Goal: Information Seeking & Learning: Learn about a topic

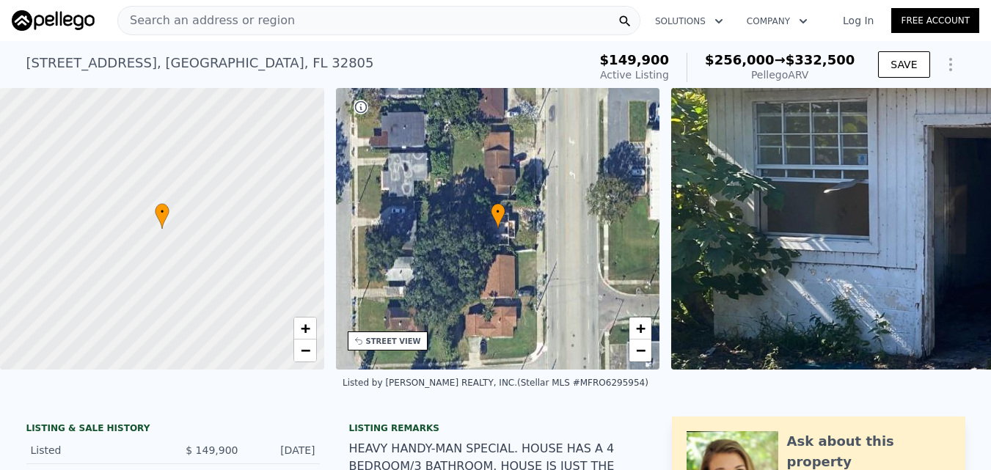
click at [327, 20] on div "Search an address or region" at bounding box center [378, 20] width 523 height 29
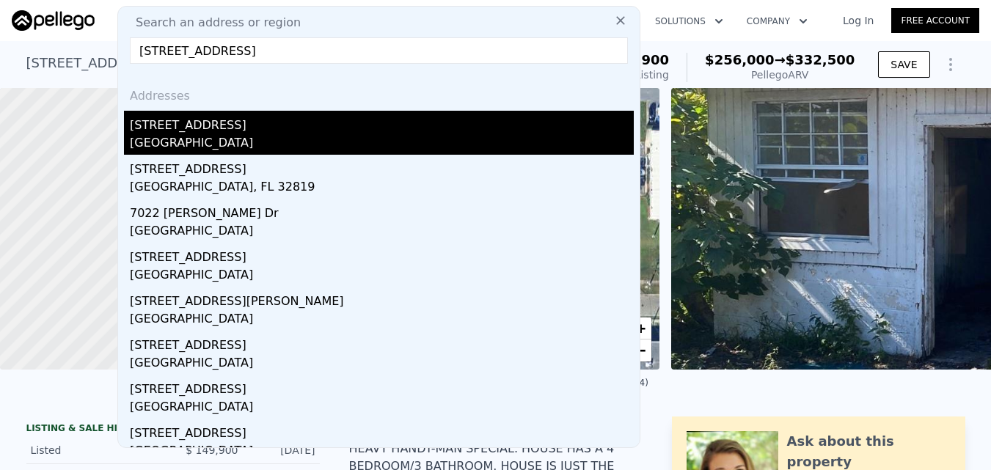
type input "[STREET_ADDRESS]"
click at [337, 125] on div "[STREET_ADDRESS]" at bounding box center [382, 122] width 504 height 23
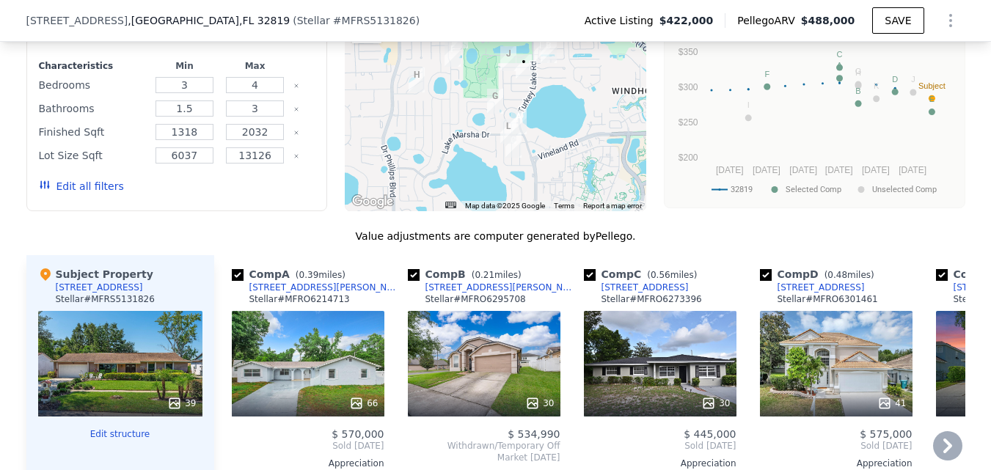
scroll to position [1169, 0]
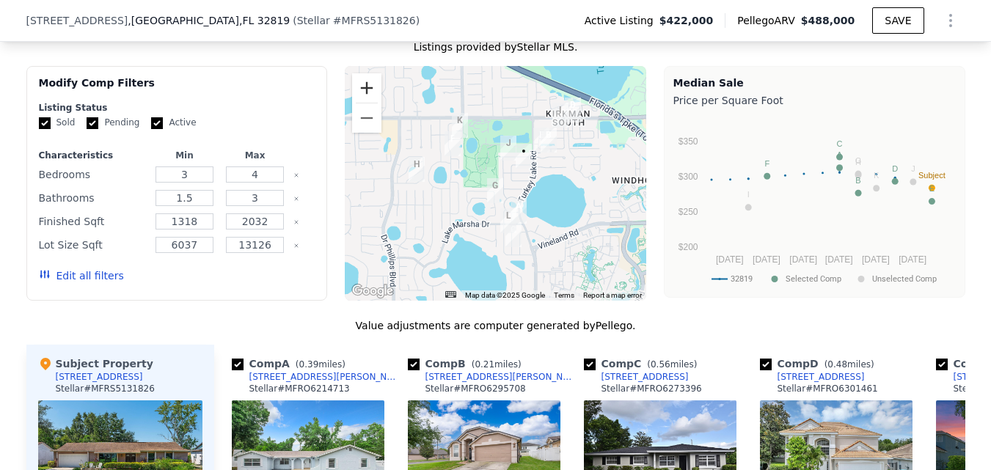
click at [367, 101] on button "Zoom in" at bounding box center [366, 87] width 29 height 29
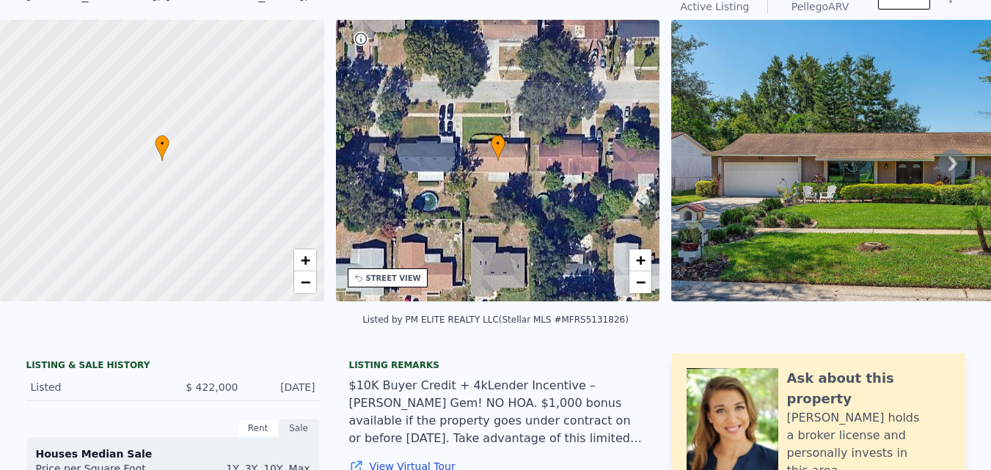
scroll to position [5, 0]
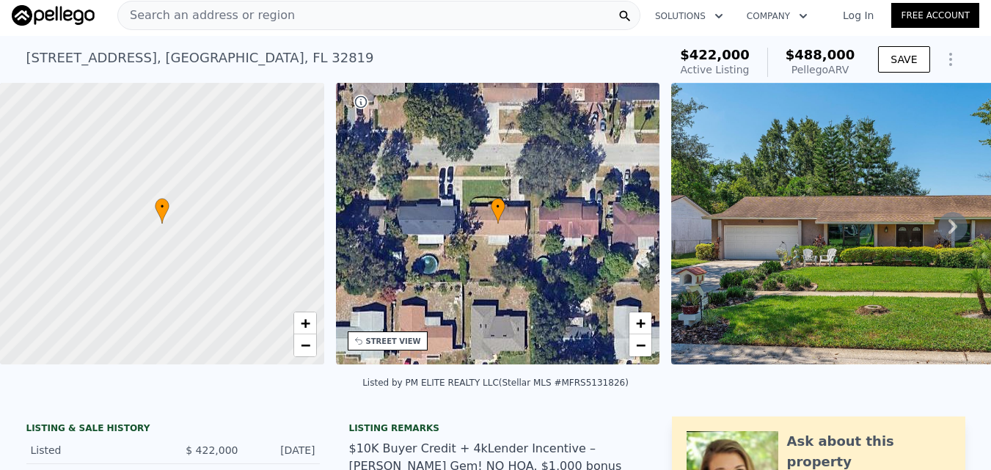
click at [344, 5] on div "Search an address or region" at bounding box center [378, 15] width 523 height 29
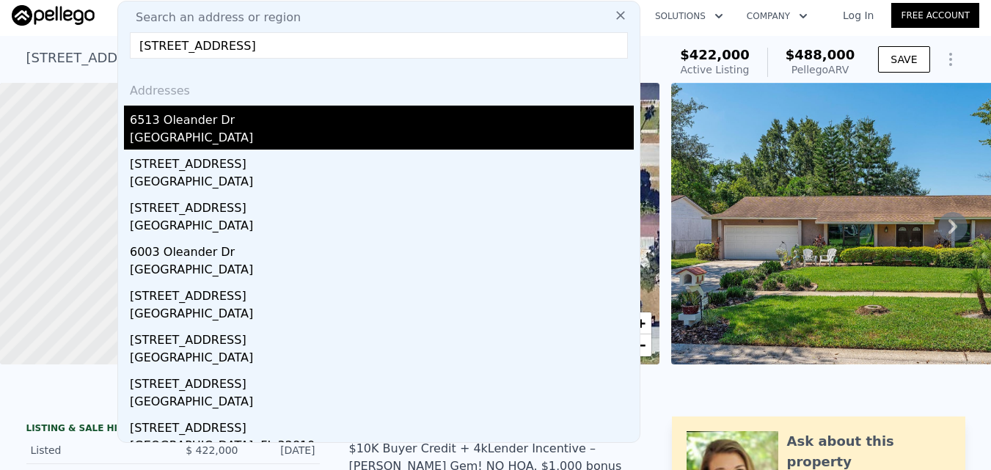
type input "[STREET_ADDRESS]"
click at [348, 126] on div "6513 Oleander Dr" at bounding box center [382, 117] width 504 height 23
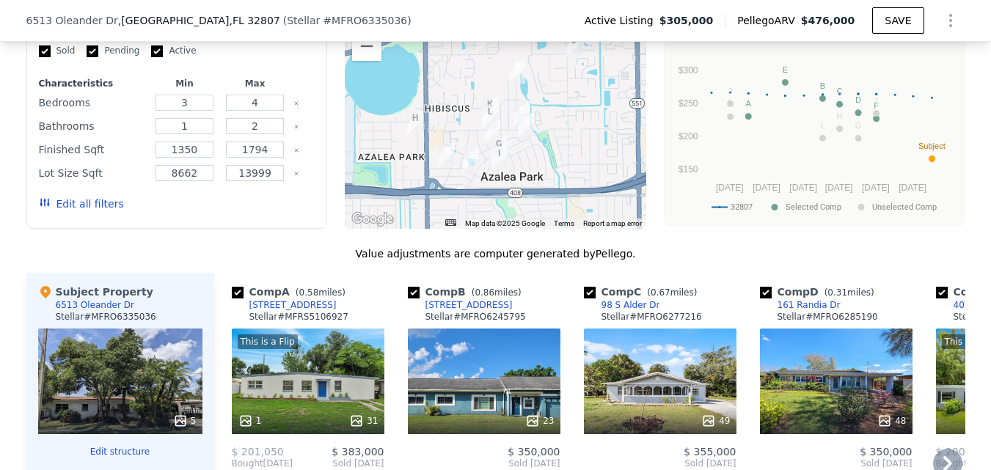
scroll to position [1321, 0]
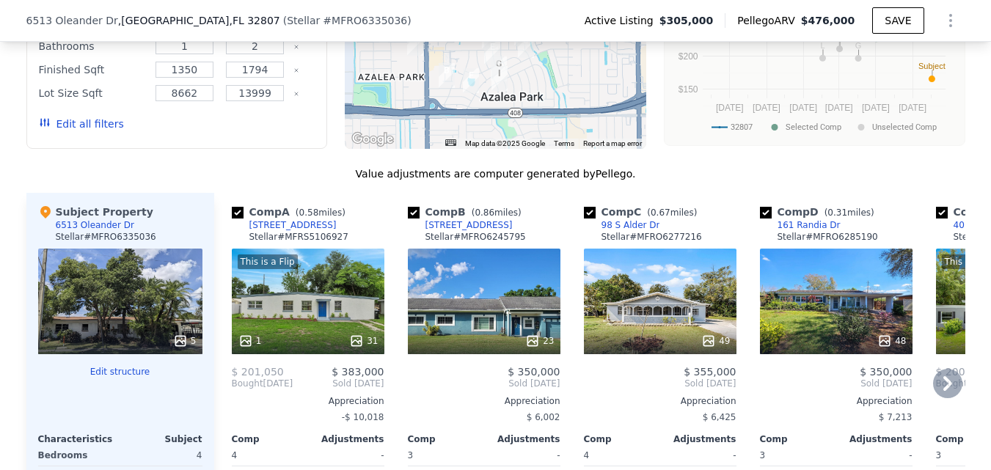
click at [944, 391] on icon at bounding box center [948, 383] width 9 height 15
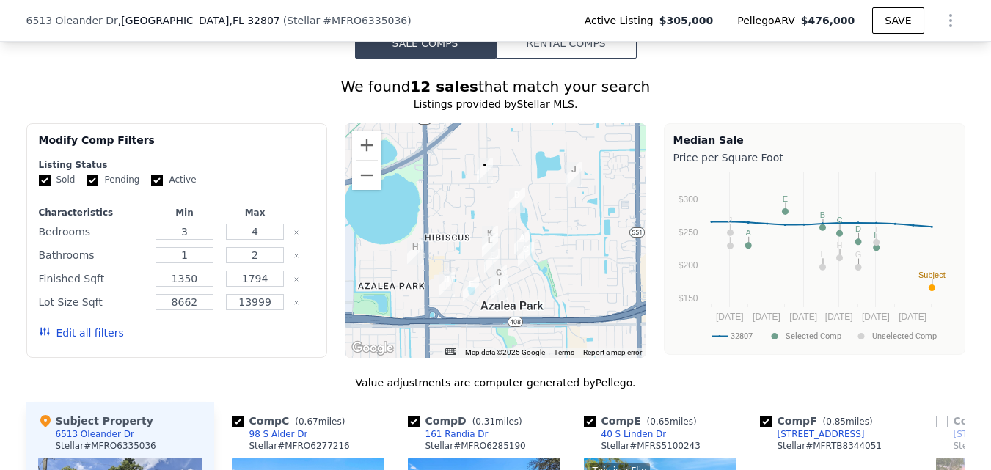
scroll to position [1027, 0]
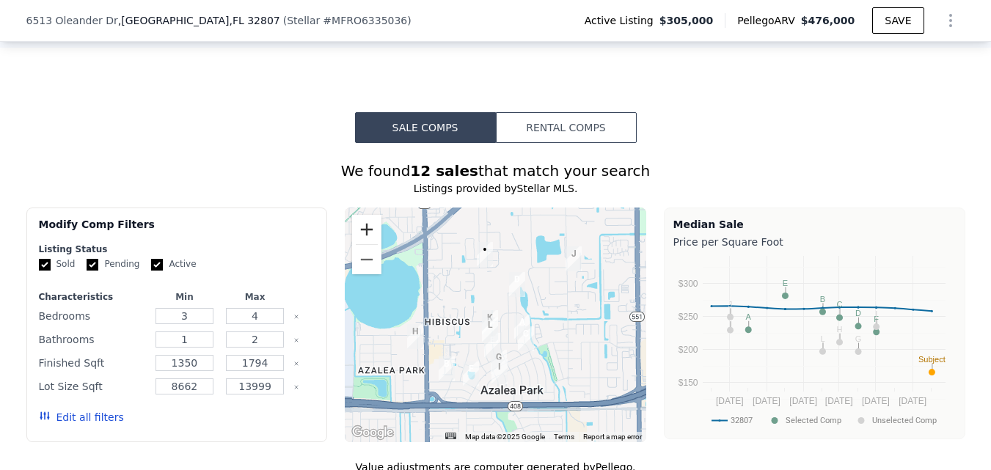
click at [368, 241] on button "Zoom in" at bounding box center [366, 229] width 29 height 29
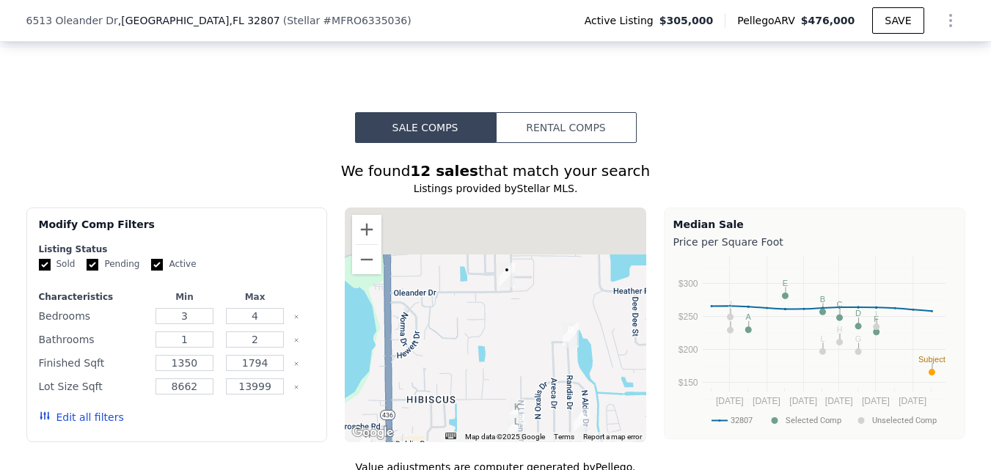
drag, startPoint x: 497, startPoint y: 313, endPoint x: 529, endPoint y: 394, distance: 86.9
click at [529, 394] on div at bounding box center [496, 325] width 302 height 235
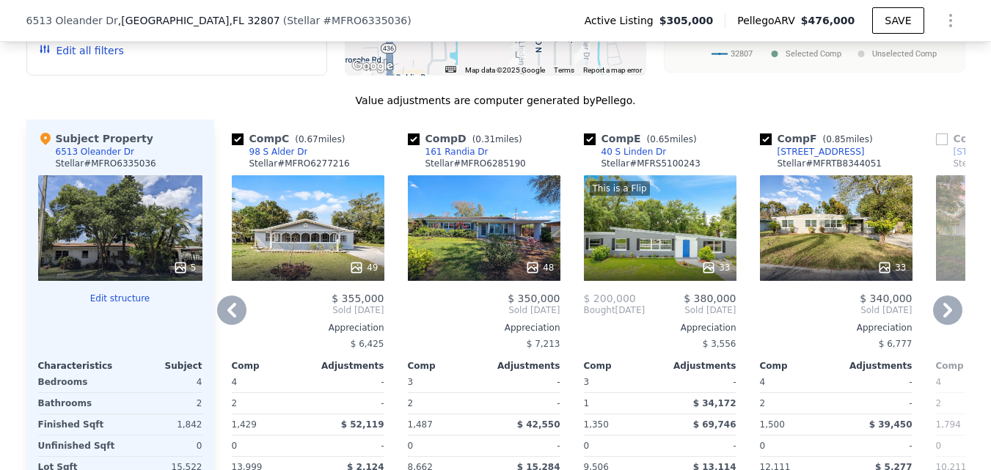
scroll to position [1468, 0]
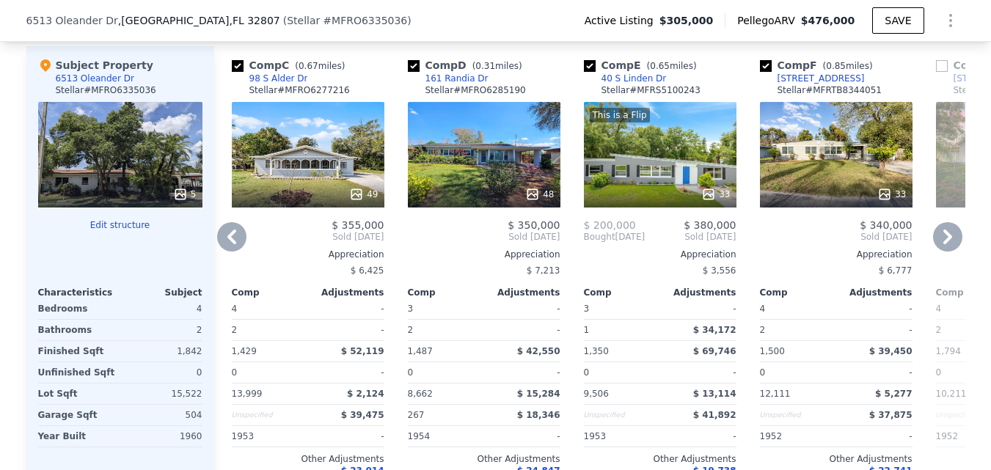
click at [228, 242] on icon at bounding box center [231, 237] width 9 height 15
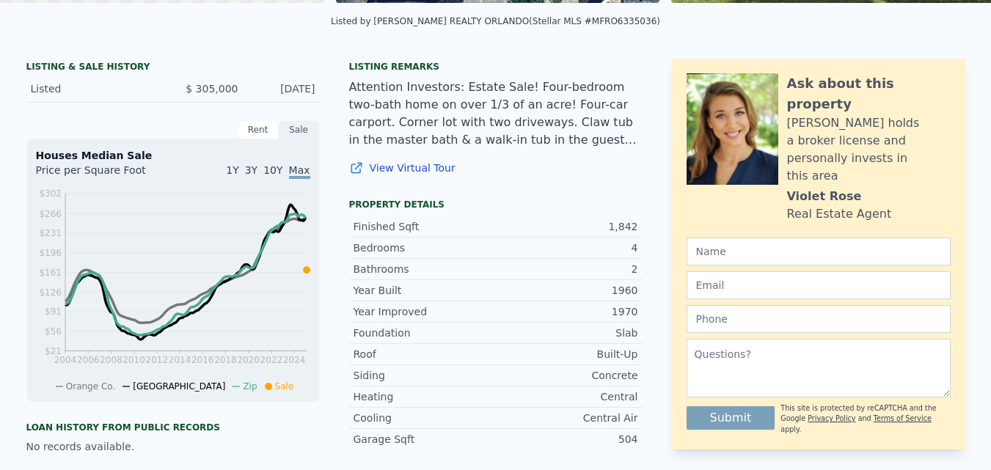
scroll to position [5, 0]
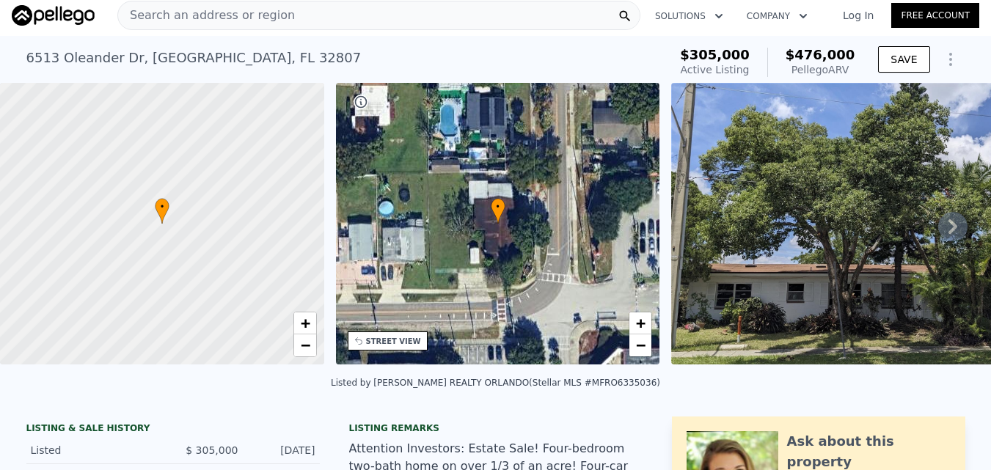
click at [288, 26] on div "Search an address or region" at bounding box center [378, 15] width 523 height 29
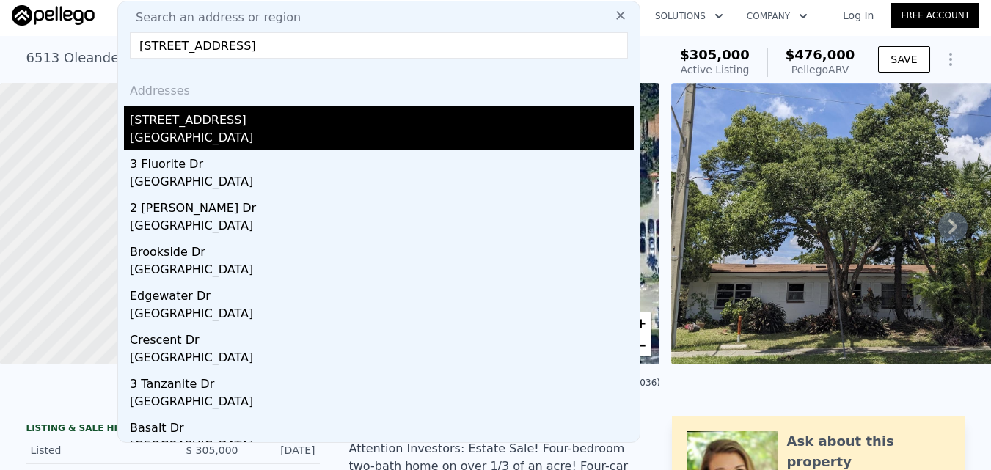
type input "[STREET_ADDRESS]"
click at [318, 124] on div "[STREET_ADDRESS]" at bounding box center [382, 117] width 504 height 23
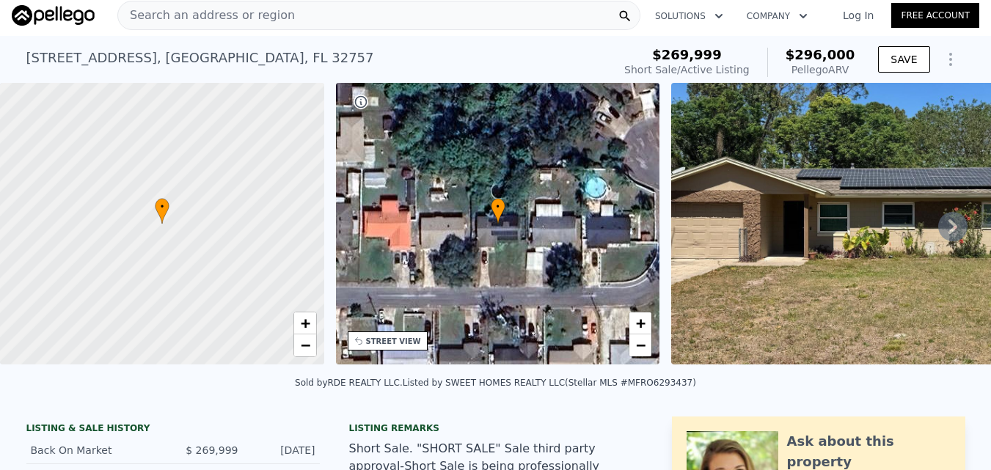
click at [421, 18] on div "Search an address or region" at bounding box center [378, 15] width 523 height 29
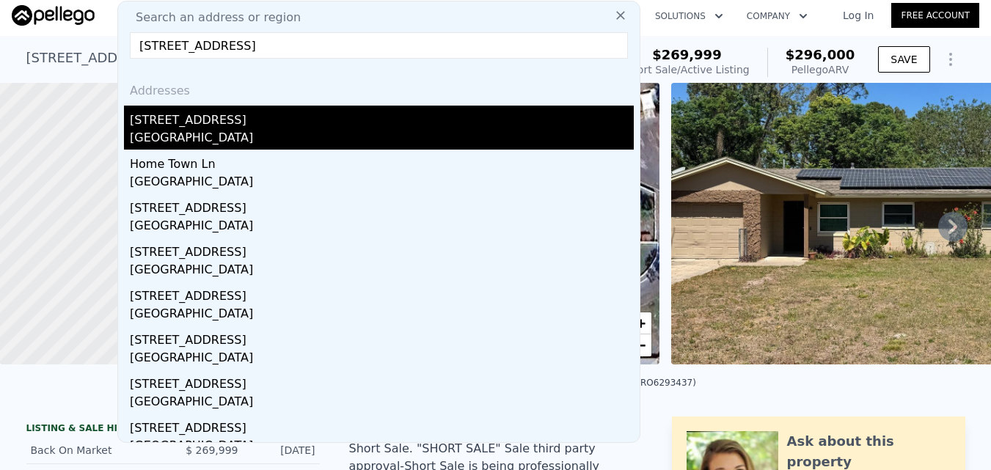
type input "[STREET_ADDRESS]"
click at [370, 131] on div "[GEOGRAPHIC_DATA]" at bounding box center [382, 139] width 504 height 21
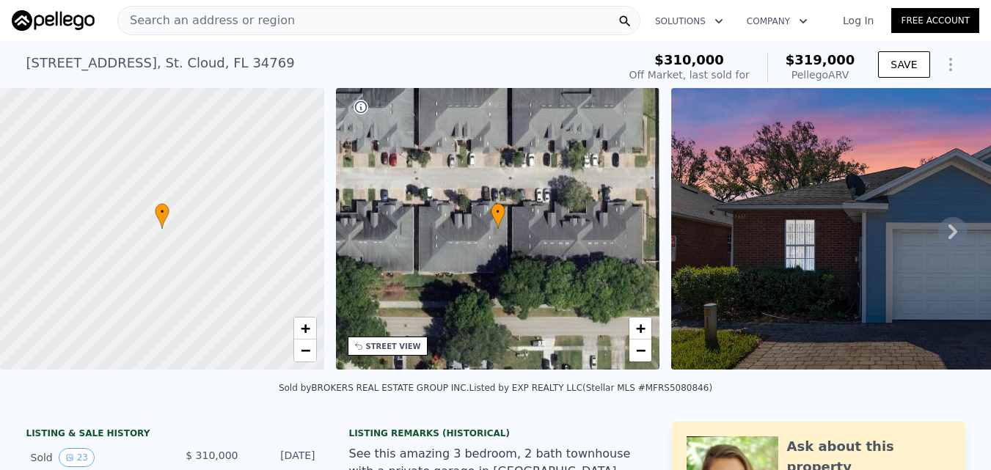
click at [451, 23] on div "Search an address or region" at bounding box center [378, 20] width 523 height 29
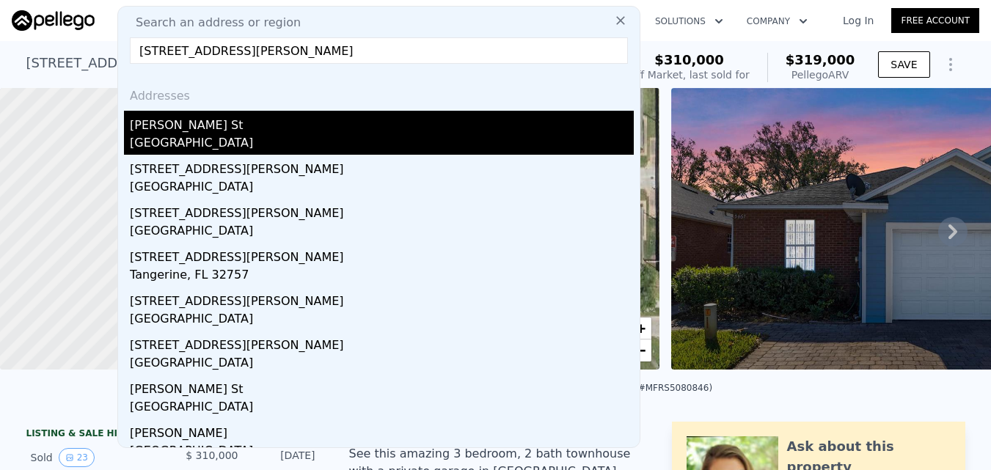
type input "[STREET_ADDRESS][PERSON_NAME]"
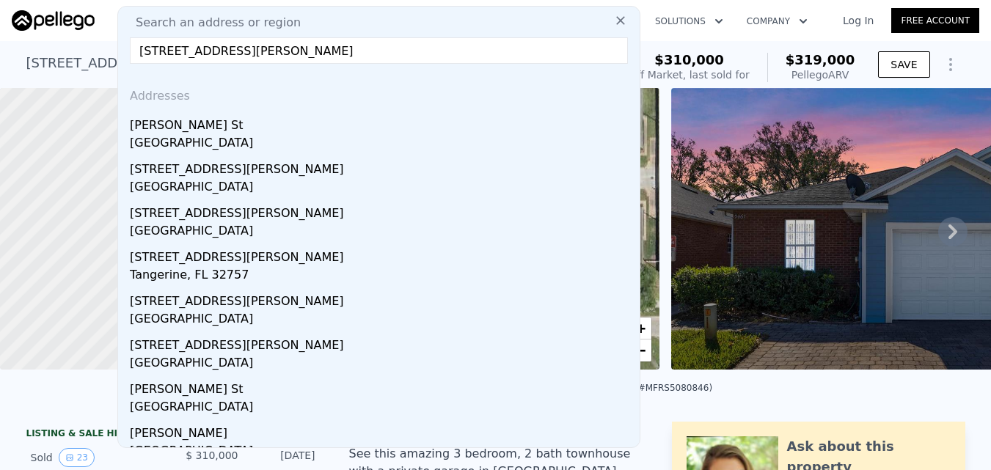
drag, startPoint x: 463, startPoint y: 140, endPoint x: 464, endPoint y: 153, distance: 12.5
click at [463, 141] on div "[GEOGRAPHIC_DATA]" at bounding box center [382, 144] width 504 height 21
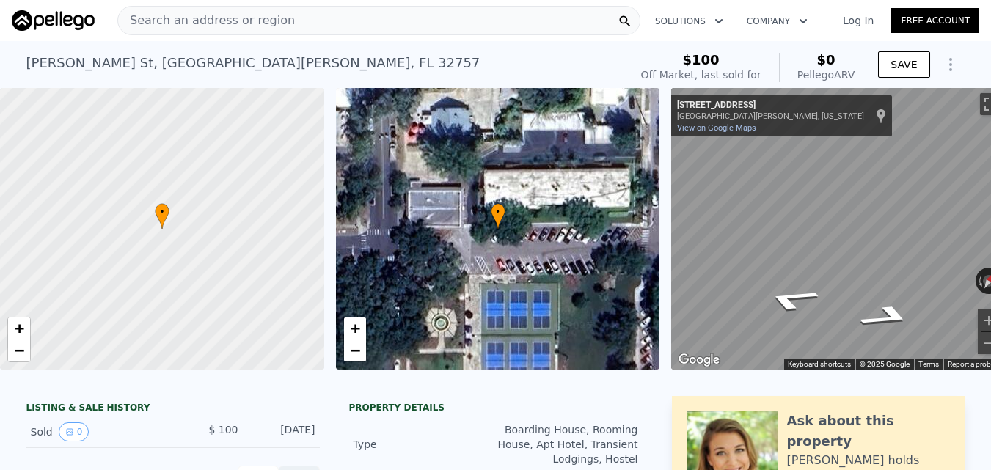
click at [324, 18] on div "Search an address or region" at bounding box center [378, 20] width 523 height 29
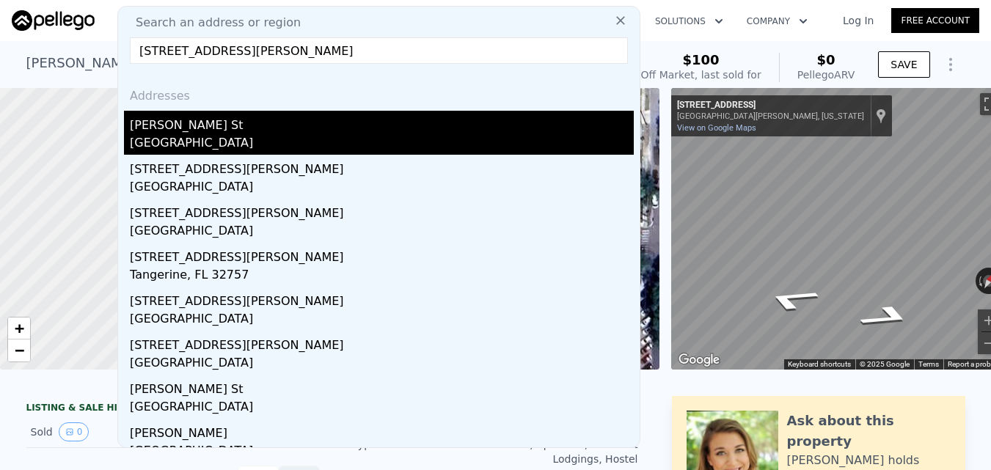
type input "[STREET_ADDRESS][PERSON_NAME]"
click at [351, 147] on div "[GEOGRAPHIC_DATA]" at bounding box center [382, 144] width 504 height 21
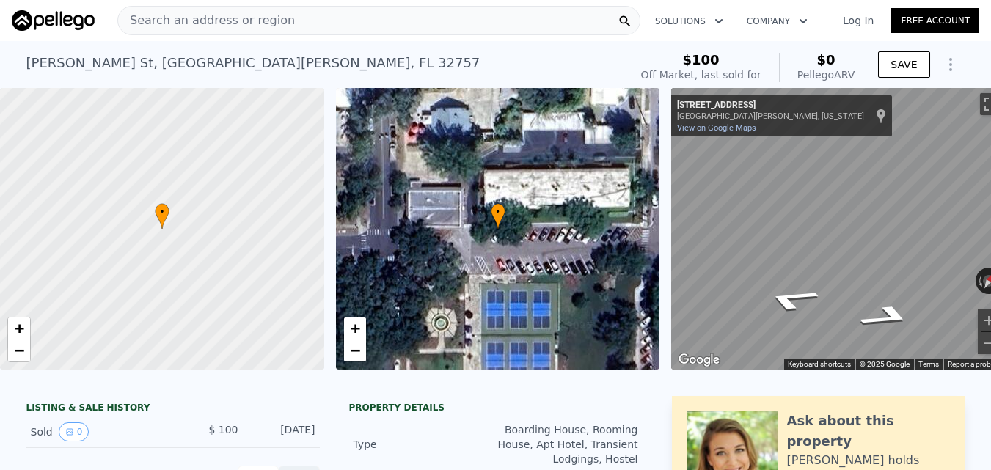
click at [304, 21] on div "Search an address or region" at bounding box center [378, 20] width 523 height 29
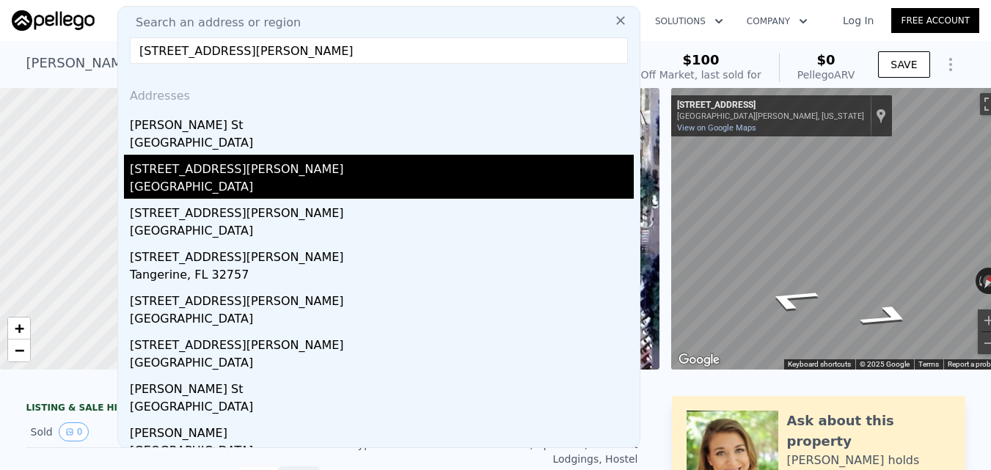
type input "[STREET_ADDRESS][PERSON_NAME]"
click at [291, 168] on div "[STREET_ADDRESS][PERSON_NAME]" at bounding box center [382, 166] width 504 height 23
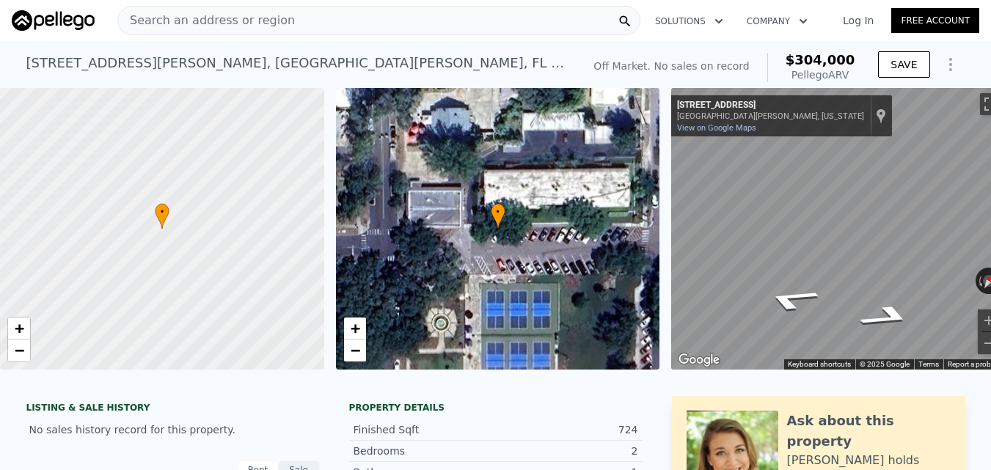
click at [492, 25] on div "Search an address or region" at bounding box center [378, 20] width 523 height 29
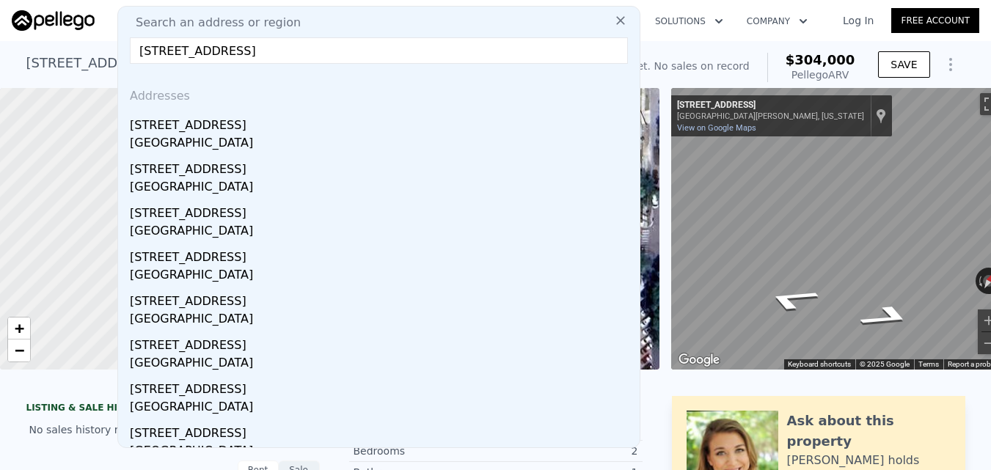
click at [291, 16] on div "Search an address or region" at bounding box center [379, 23] width 510 height 18
click at [302, 51] on input "[STREET_ADDRESS]" at bounding box center [379, 50] width 498 height 26
paste input "[STREET_ADDRESS]"
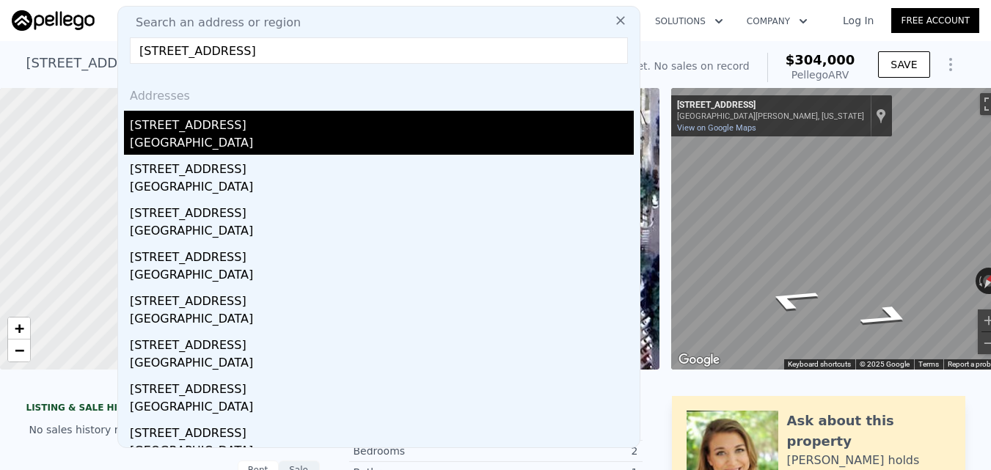
type input "[STREET_ADDRESS]"
click at [274, 139] on div "[GEOGRAPHIC_DATA]" at bounding box center [382, 144] width 504 height 21
